Goal: Transaction & Acquisition: Register for event/course

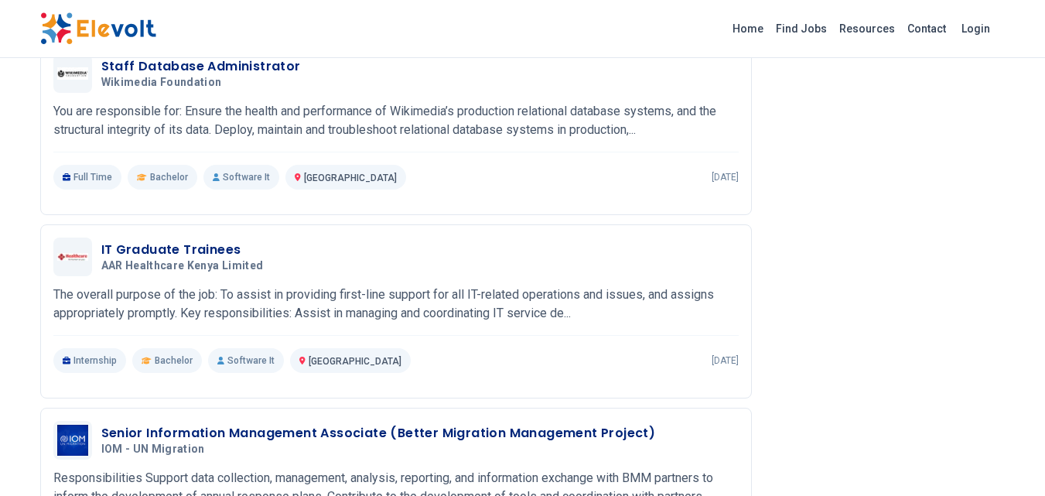
scroll to position [1746, 0]
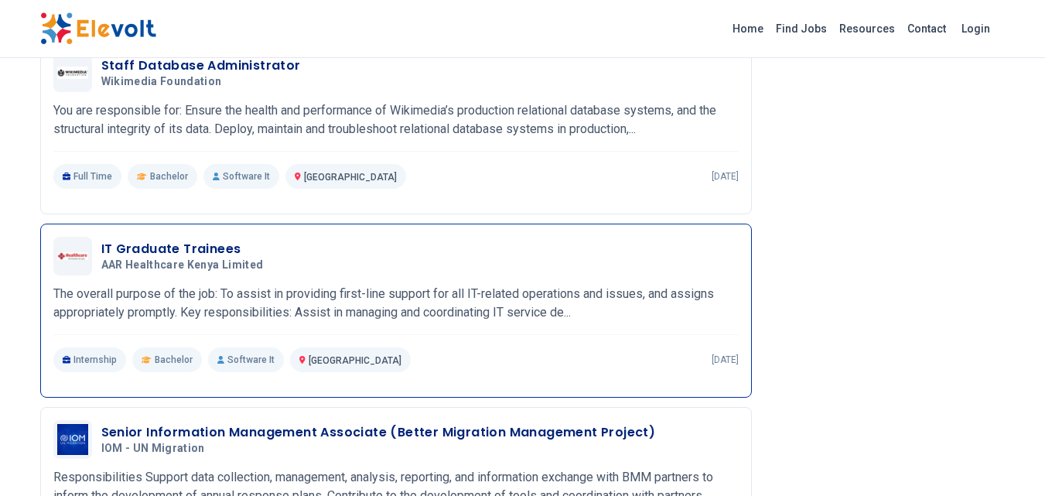
click at [76, 366] on p "Internship" at bounding box center [89, 359] width 73 height 25
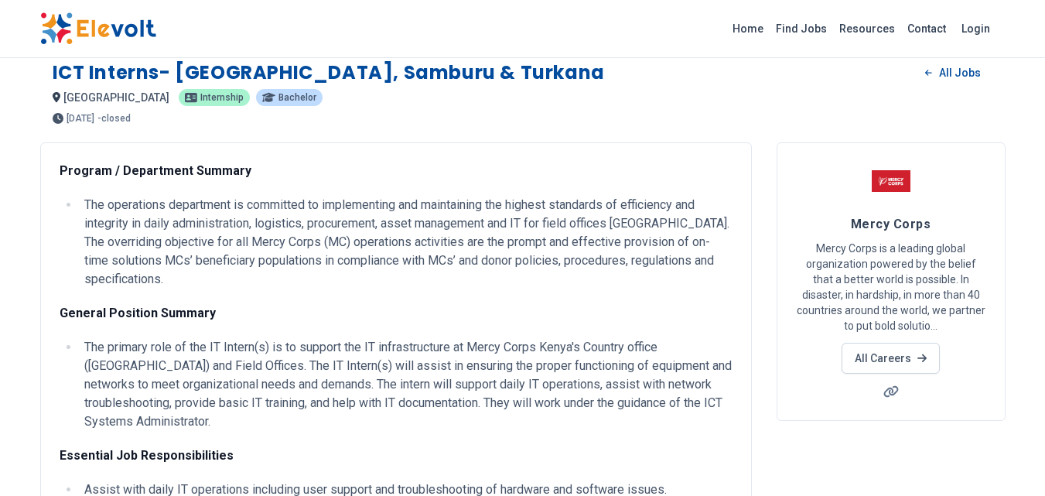
scroll to position [0, 0]
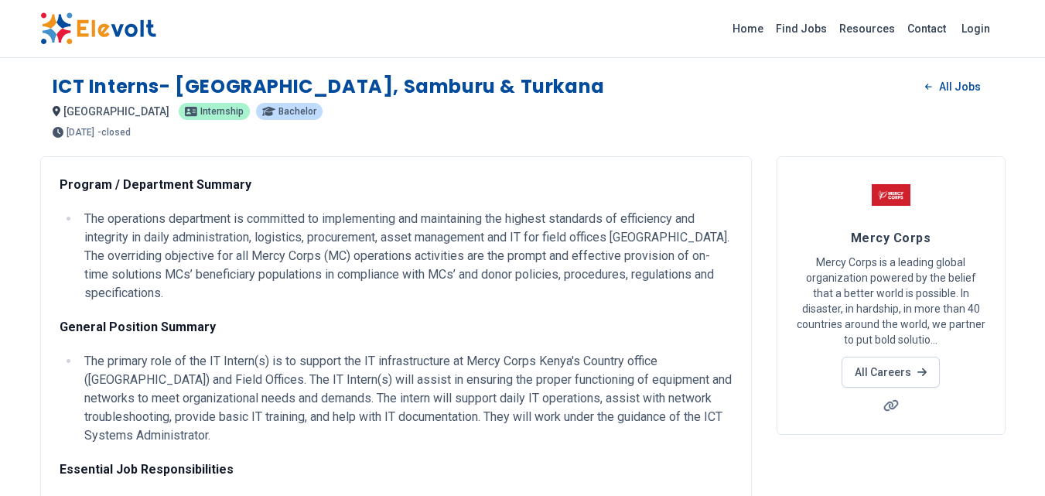
click at [200, 107] on span "internship" at bounding box center [221, 111] width 43 height 9
click at [156, 112] on div "nairobi KE internship Bachelor" at bounding box center [523, 111] width 940 height 19
click at [200, 112] on span "internship" at bounding box center [221, 111] width 43 height 9
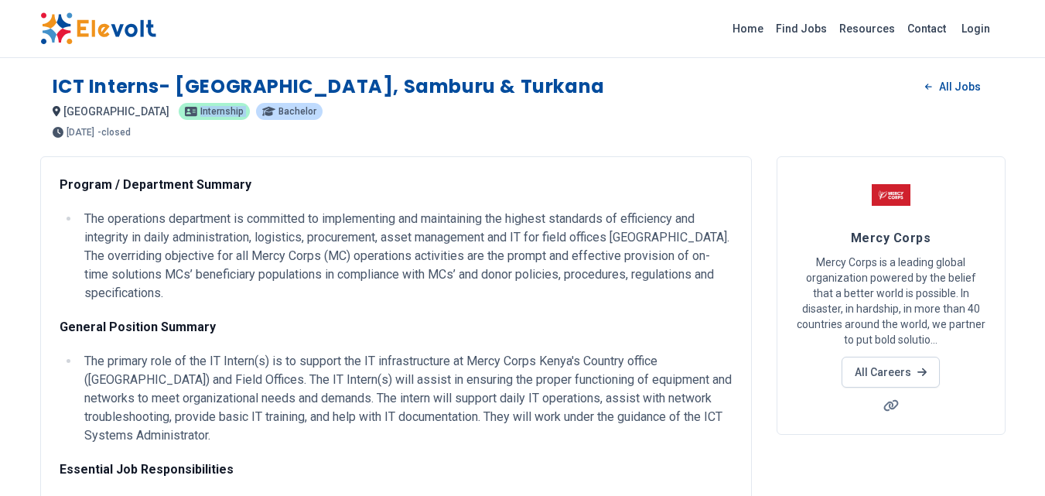
click at [200, 112] on span "internship" at bounding box center [221, 111] width 43 height 9
click at [176, 119] on div "nairobi KE internship Bachelor" at bounding box center [523, 111] width 940 height 19
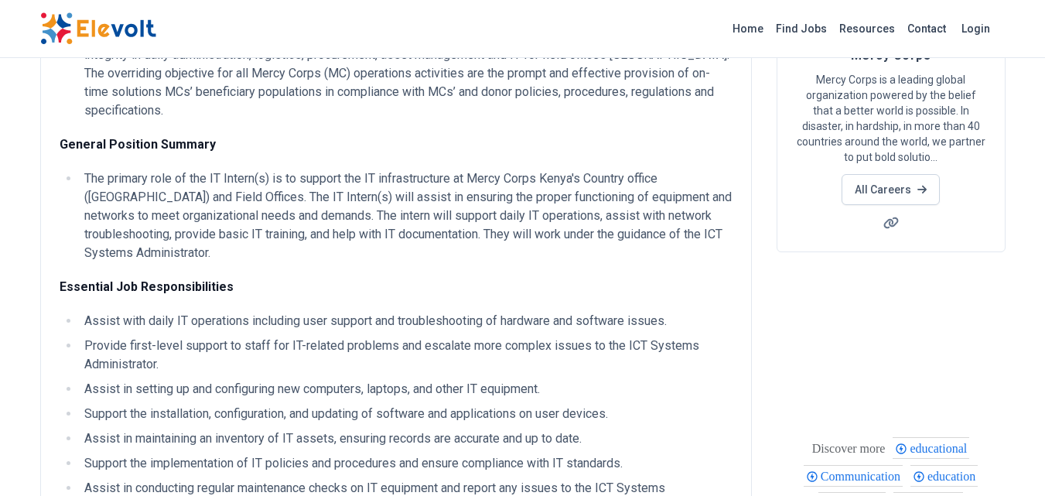
scroll to position [193, 0]
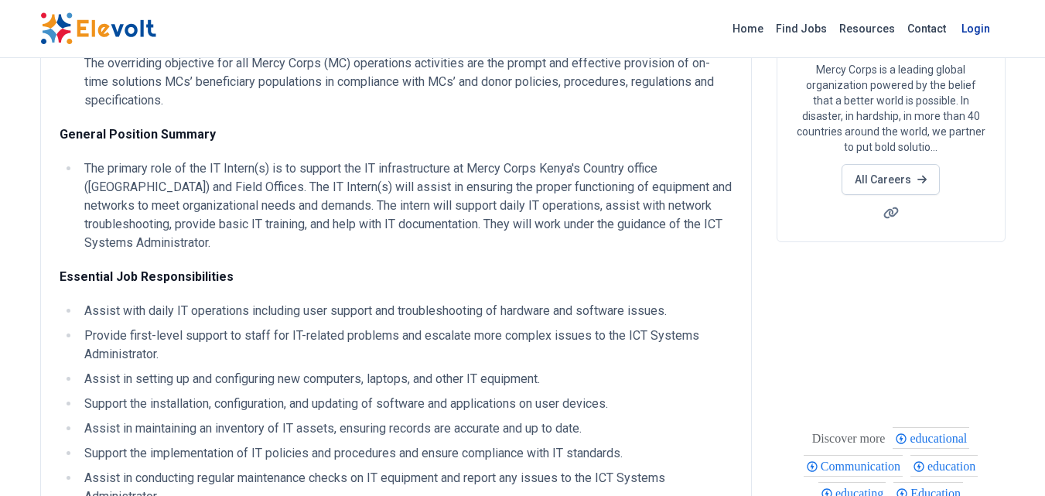
click at [965, 25] on link "Login" at bounding box center [975, 28] width 47 height 31
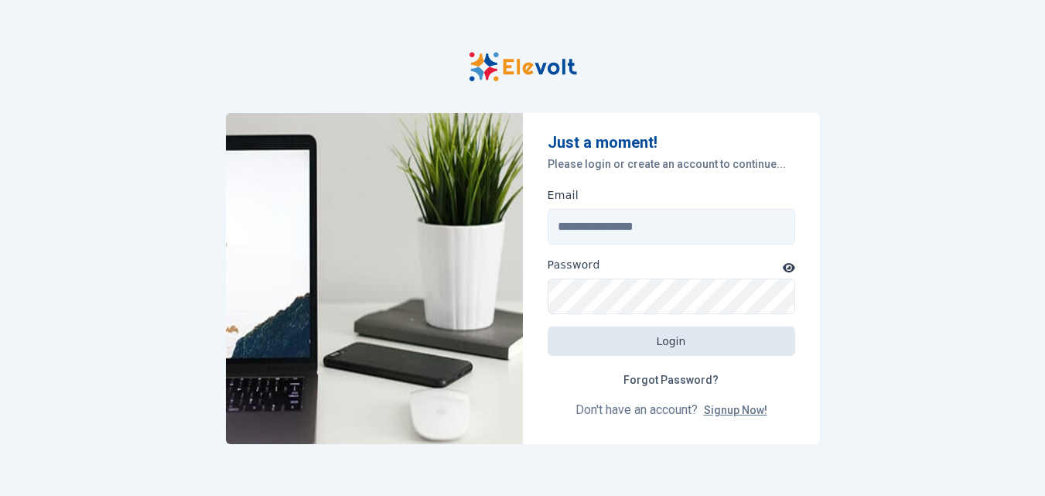
click at [714, 162] on p "Please login or create an account to continue..." at bounding box center [670, 163] width 247 height 15
click at [731, 414] on link "Signup Now!" at bounding box center [735, 410] width 63 height 12
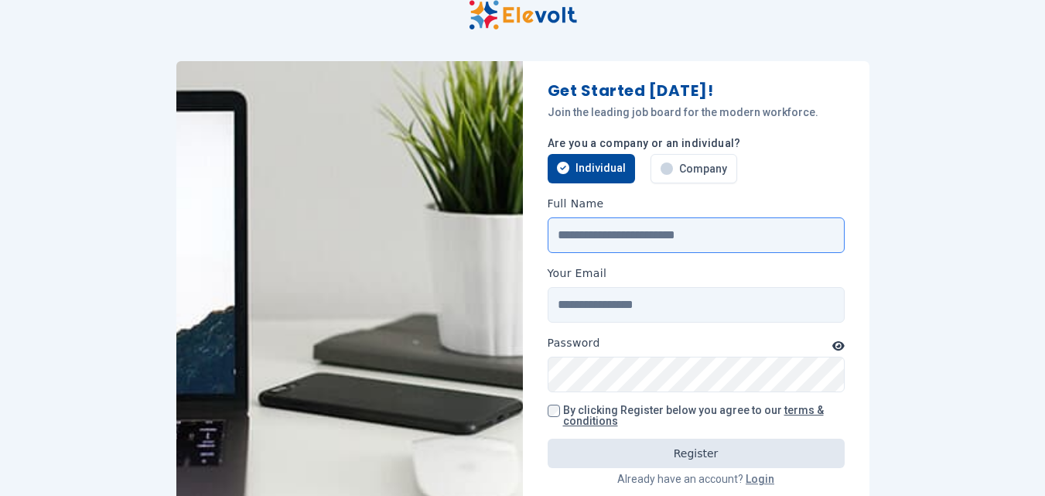
click at [632, 239] on input "Full Name" at bounding box center [695, 235] width 297 height 36
type input "*"
type input "**********"
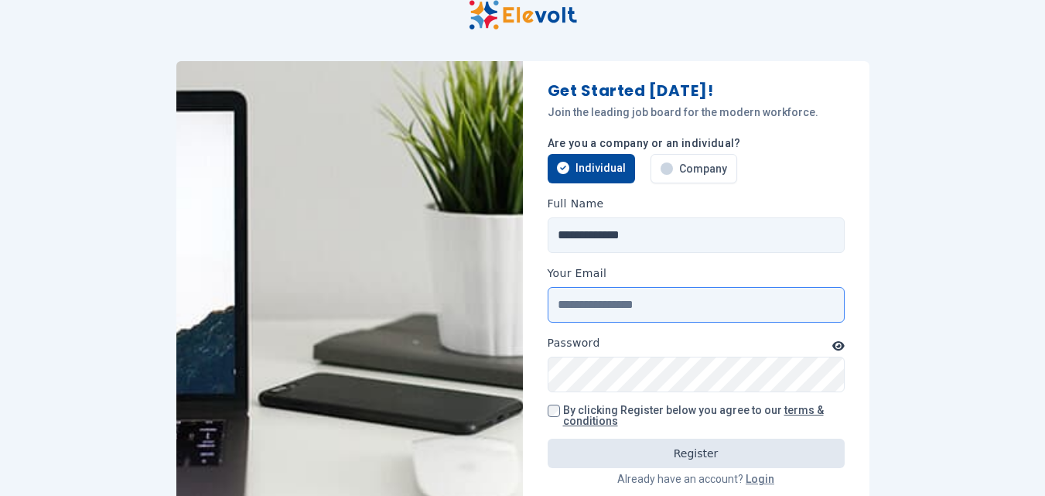
click at [598, 299] on input "Your Email" at bounding box center [695, 305] width 297 height 36
type input "**********"
click at [837, 341] on icon "button" at bounding box center [838, 345] width 12 height 11
click at [543, 404] on form "**********" at bounding box center [696, 286] width 346 height 450
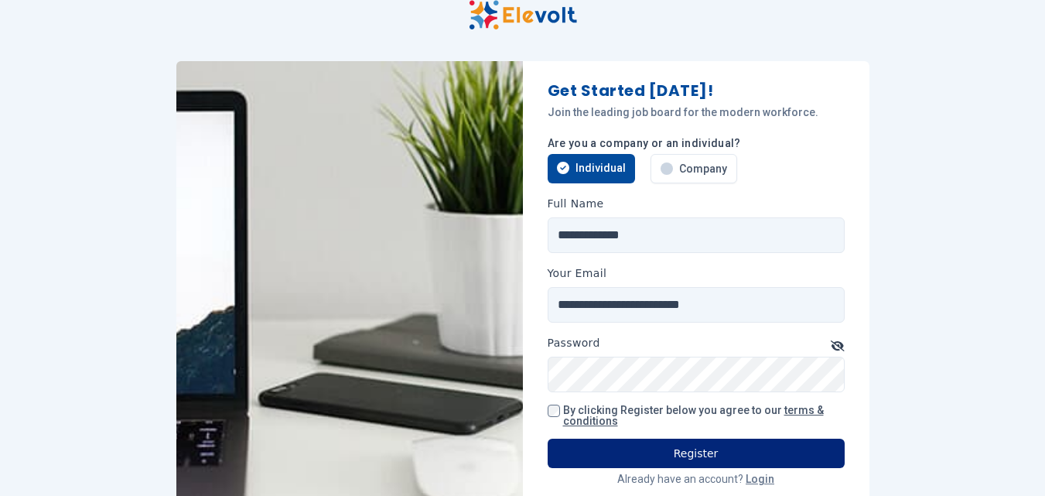
click at [649, 443] on button "Register" at bounding box center [695, 452] width 297 height 29
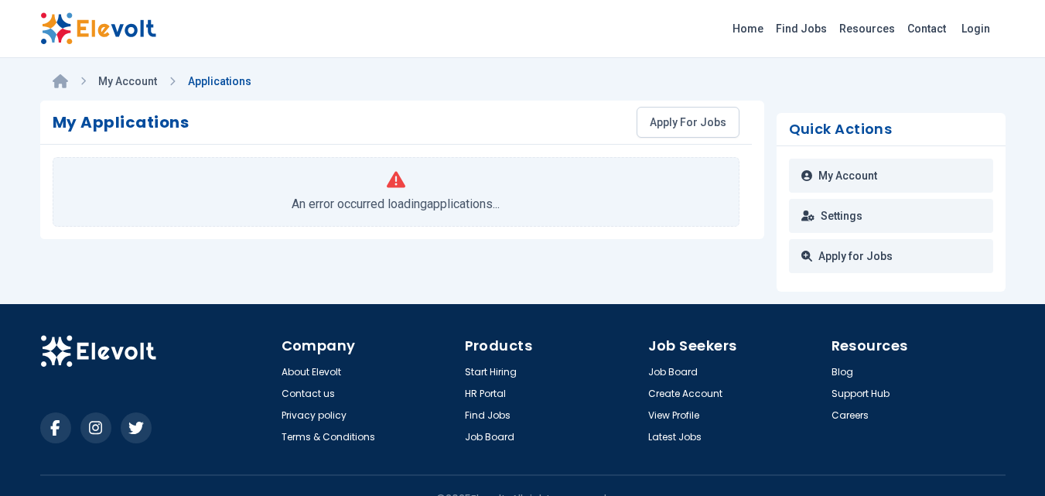
click at [232, 76] on link "Applications" at bounding box center [219, 81] width 63 height 12
click at [857, 188] on link "My Account" at bounding box center [891, 175] width 204 height 34
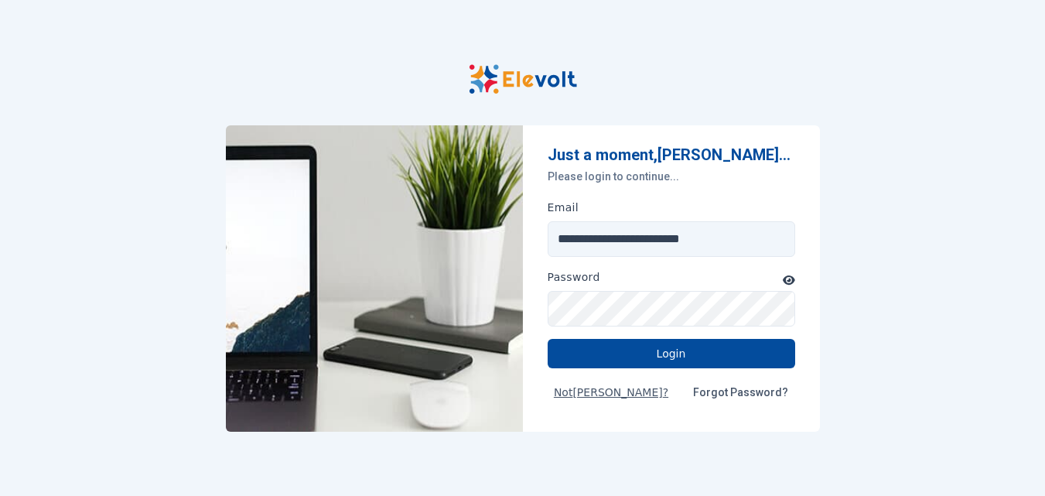
click at [793, 277] on icon "button" at bounding box center [788, 279] width 12 height 11
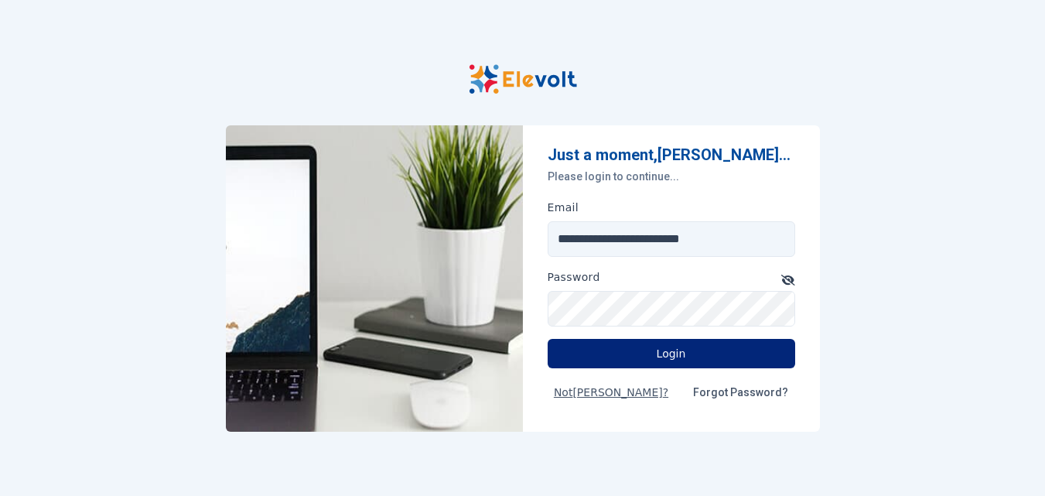
click at [718, 345] on button "Login" at bounding box center [670, 353] width 247 height 29
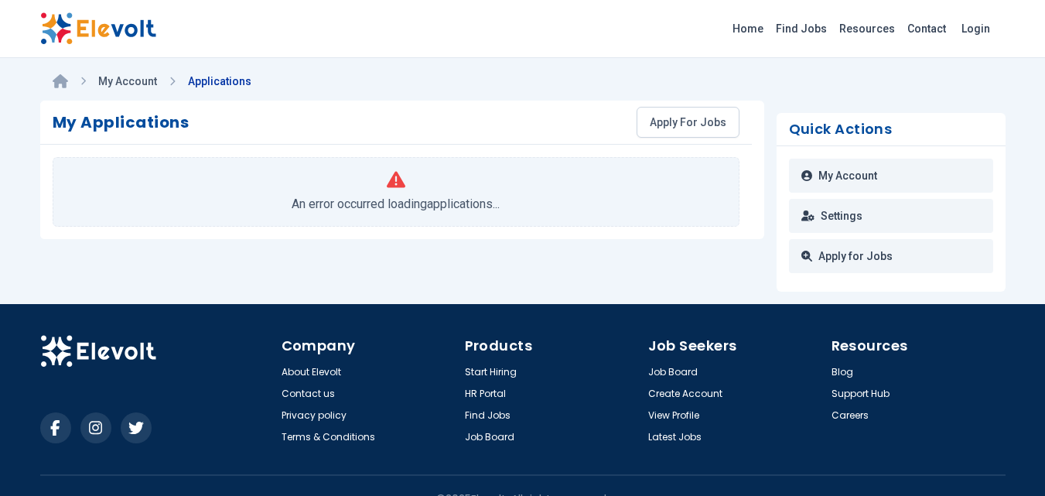
click at [145, 71] on ul "My Account Applications" at bounding box center [522, 81] width 965 height 39
click at [208, 81] on link "Applications" at bounding box center [219, 81] width 63 height 12
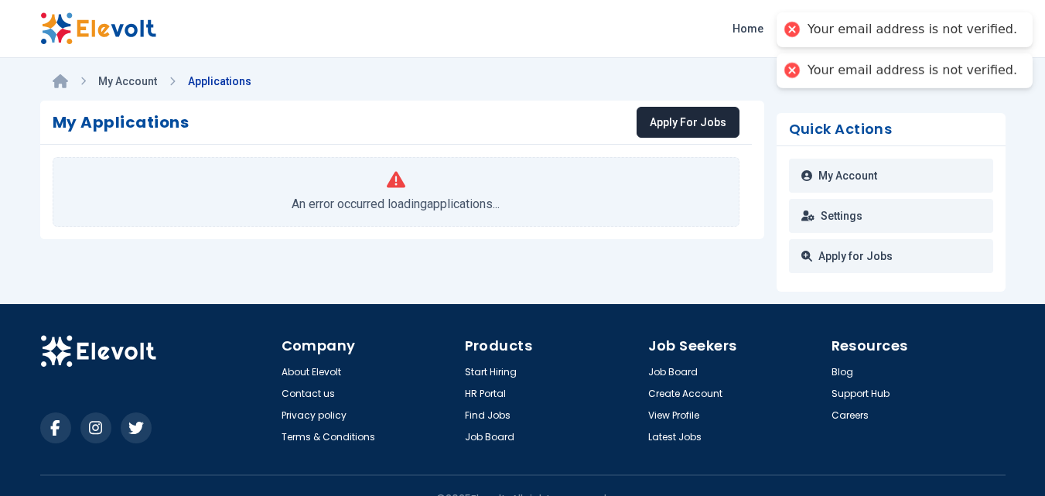
click at [693, 124] on link "Apply For Jobs" at bounding box center [687, 122] width 103 height 31
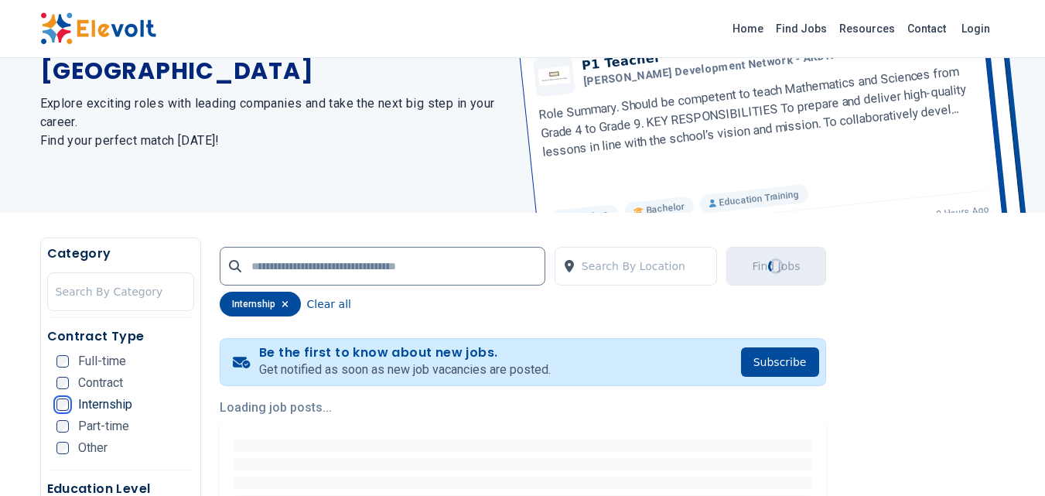
scroll to position [120, 0]
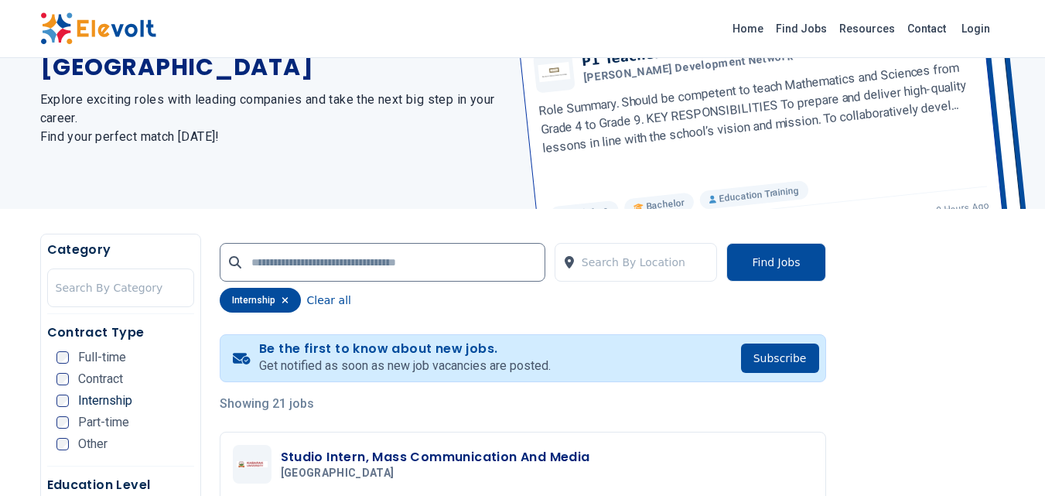
click at [264, 296] on div "internship" at bounding box center [260, 300] width 81 height 25
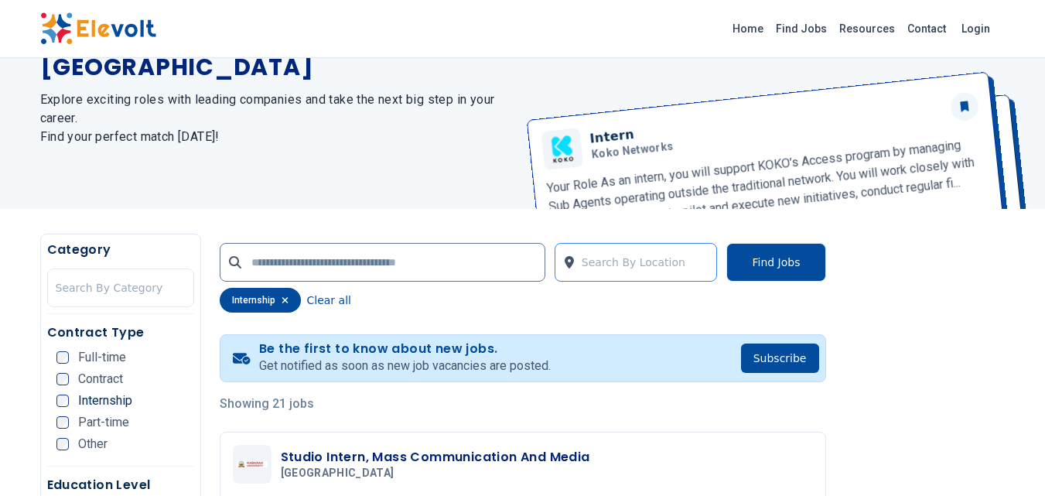
click at [638, 262] on div at bounding box center [645, 262] width 128 height 31
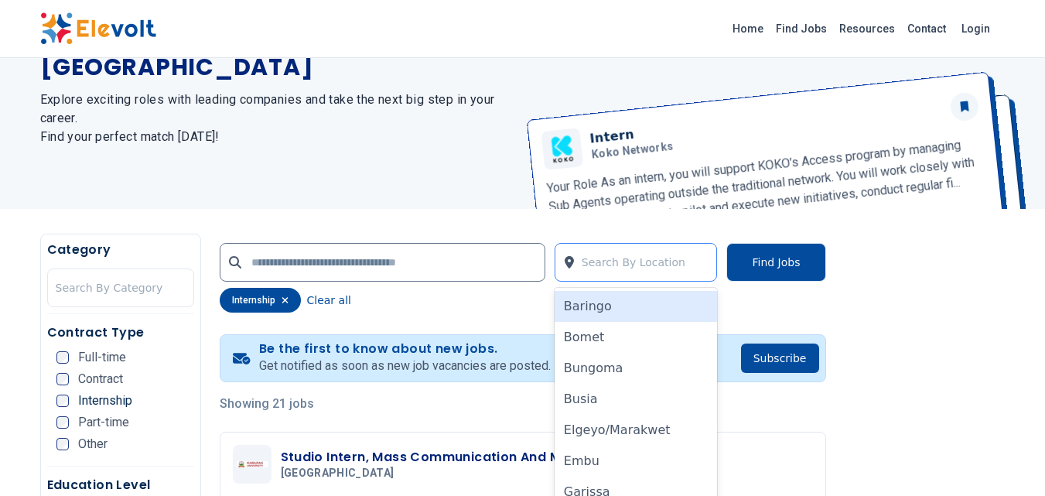
scroll to position [150, 0]
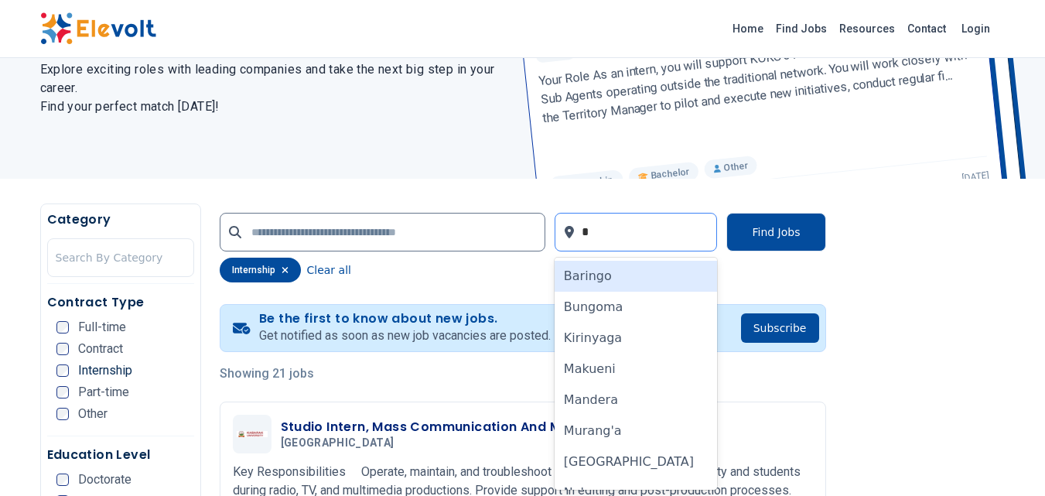
type input "**"
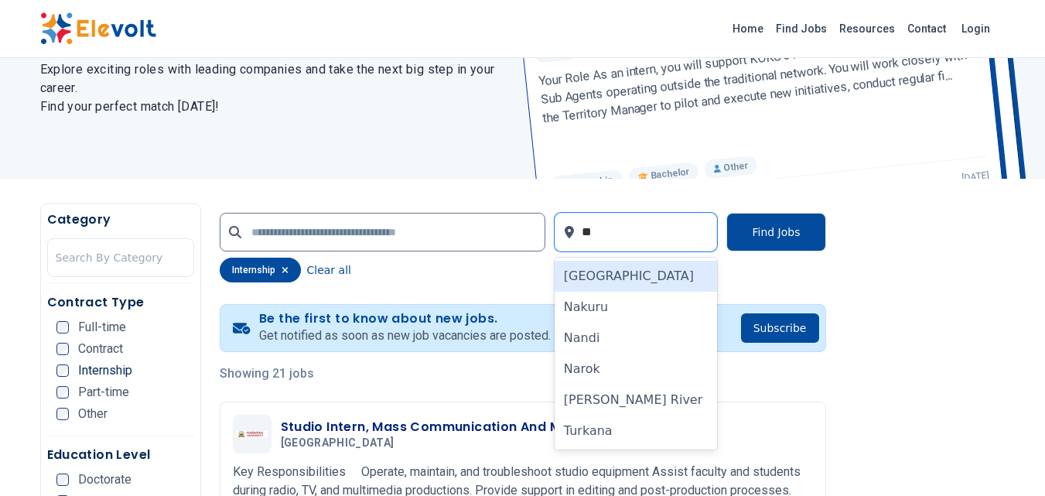
click at [625, 273] on div "Nairobi" at bounding box center [635, 276] width 163 height 31
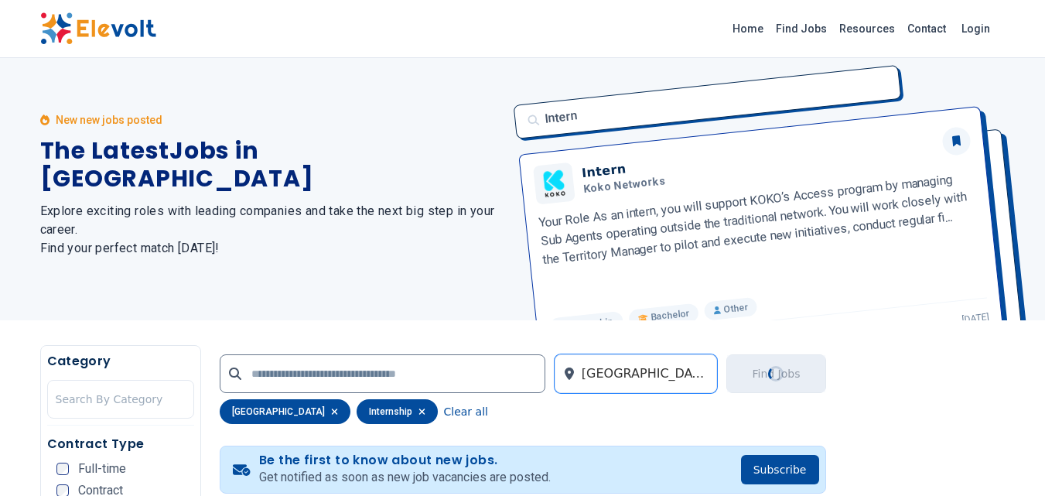
scroll to position [0, 0]
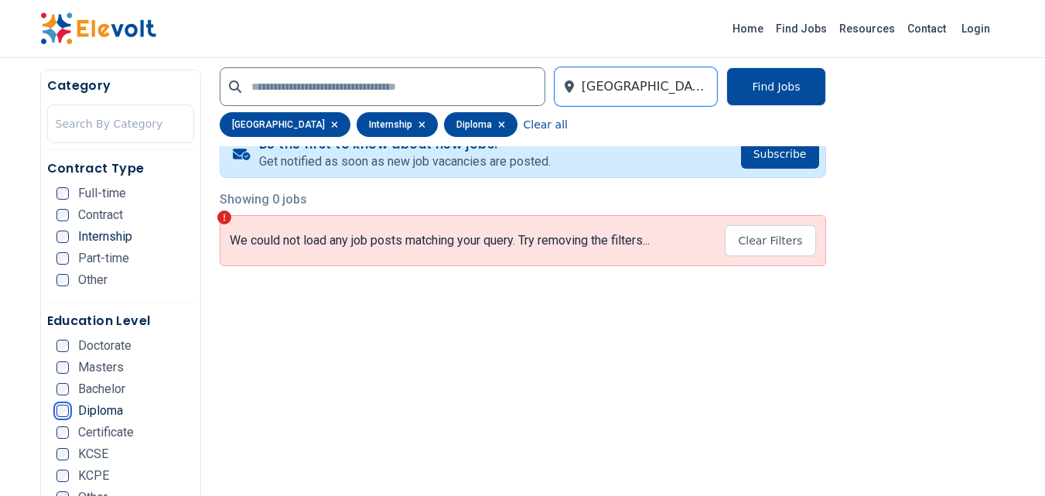
scroll to position [340, 0]
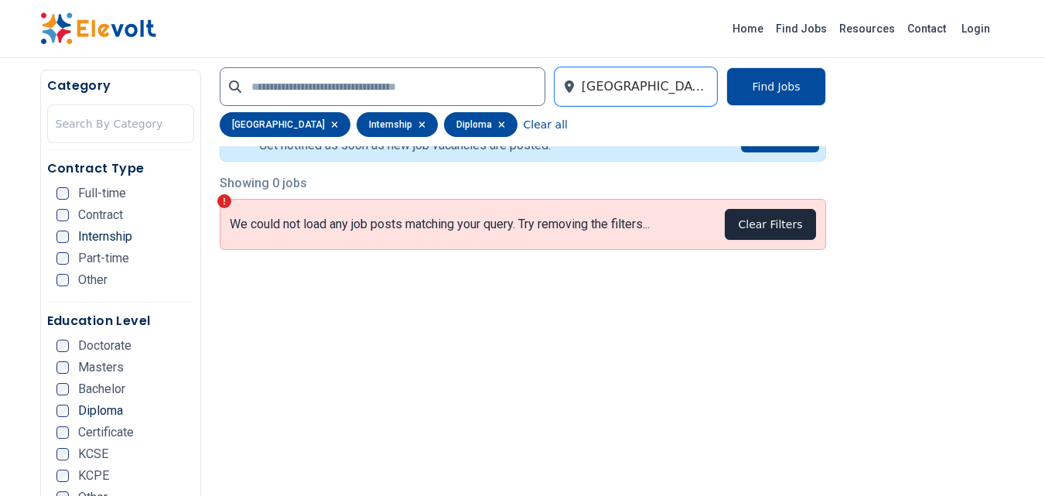
click at [776, 216] on button "Clear Filters" at bounding box center [769, 224] width 90 height 31
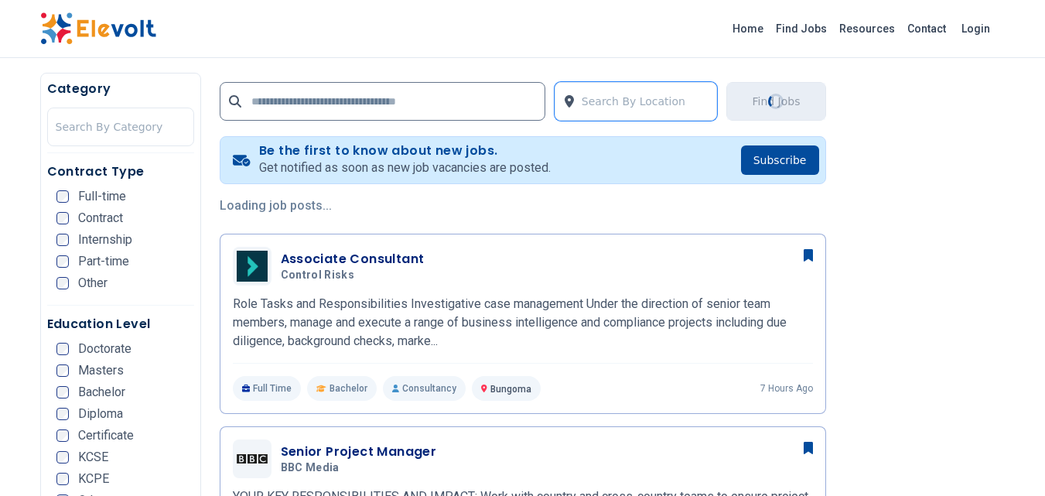
scroll to position [23, 0]
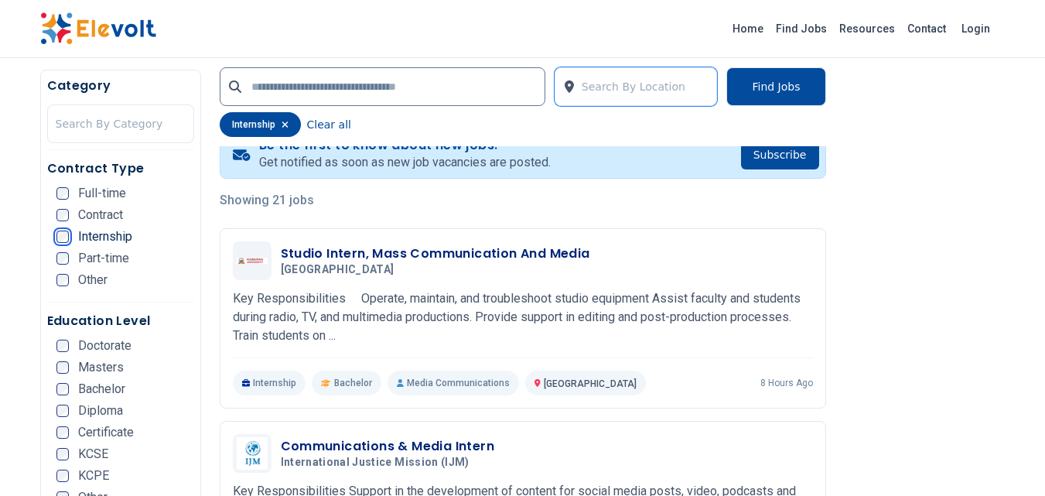
scroll to position [325, 0]
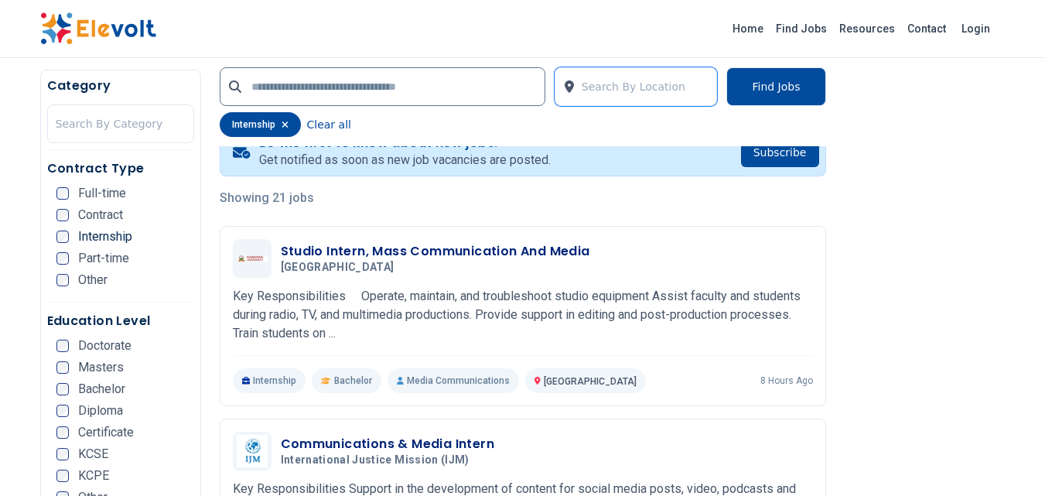
click at [68, 403] on ul "Doctorate Masters Bachelor Diploma Certificate KCSE KCPE Other" at bounding box center [125, 425] width 138 height 173
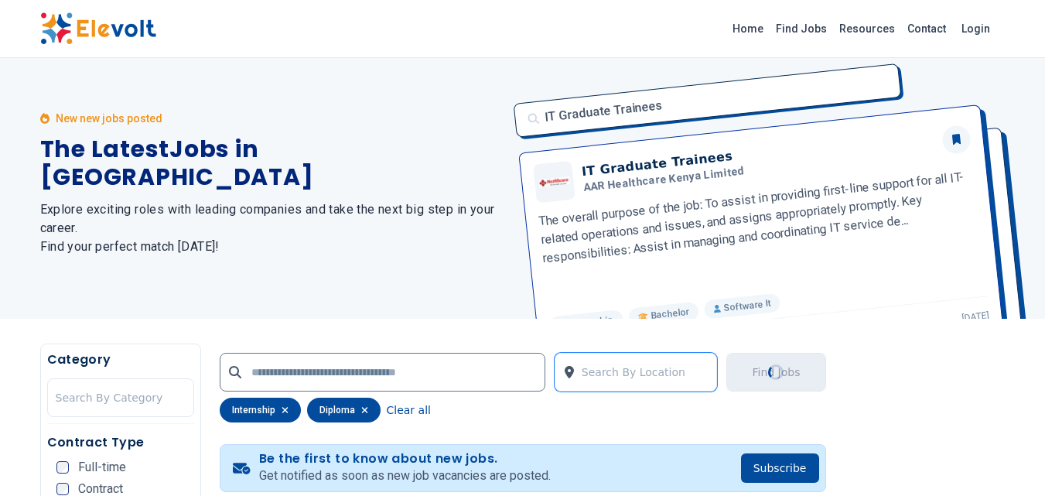
scroll to position [0, 0]
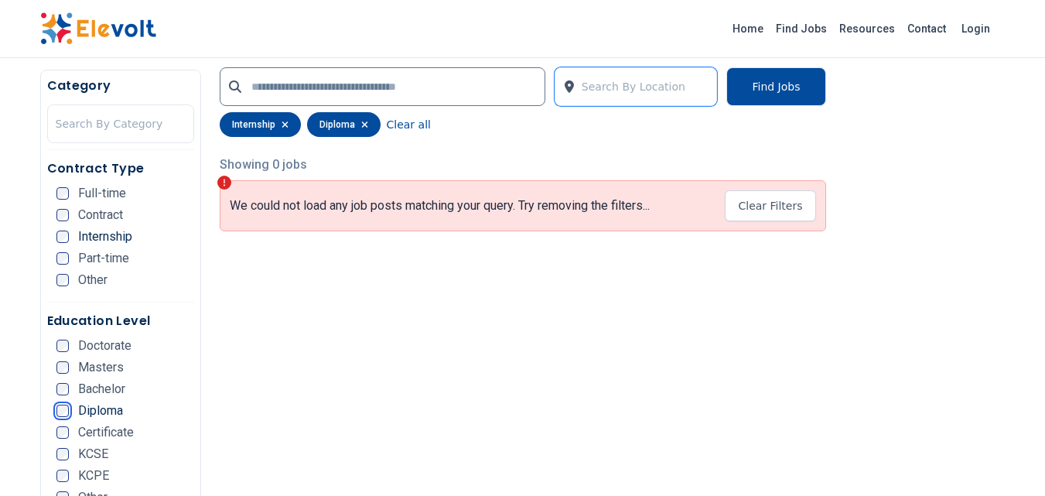
scroll to position [451, 0]
